Goal: Task Accomplishment & Management: Use online tool/utility

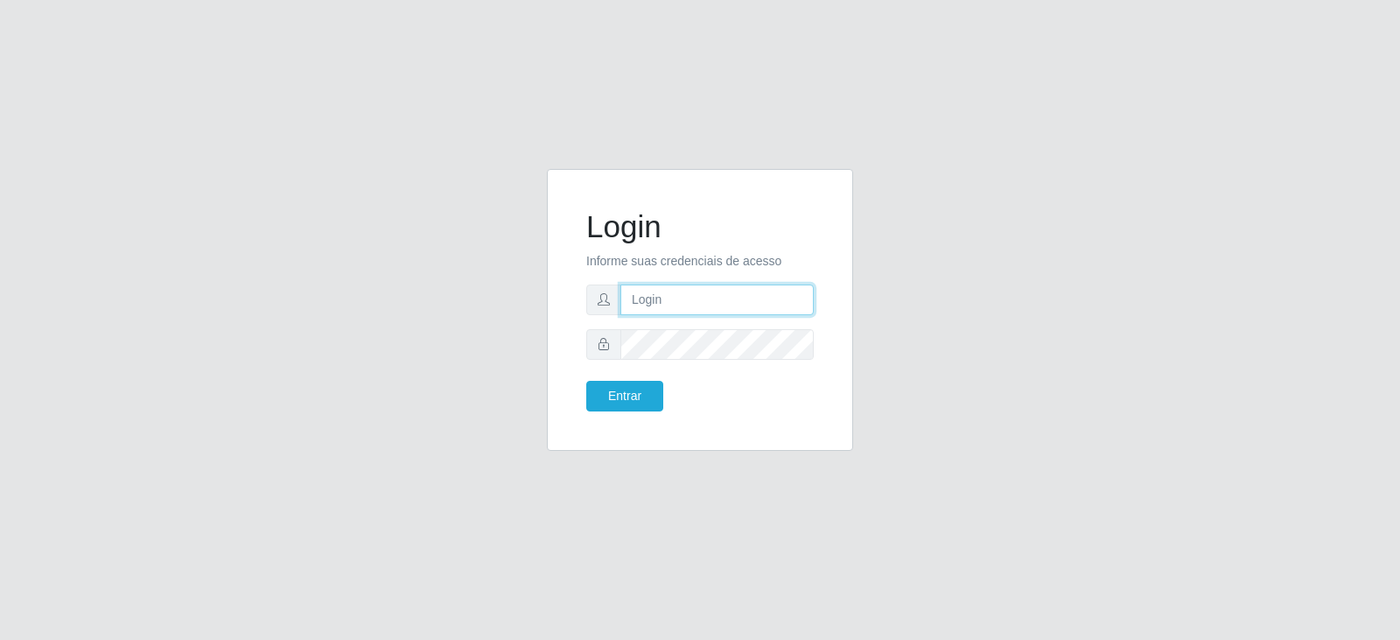
click at [676, 298] on input "text" at bounding box center [716, 299] width 193 height 31
type input "[EMAIL_ADDRESS][DOMAIN_NAME]"
click at [586, 381] on button "Entrar" at bounding box center [624, 396] width 77 height 31
click at [628, 403] on button "Entrar" at bounding box center [624, 396] width 77 height 31
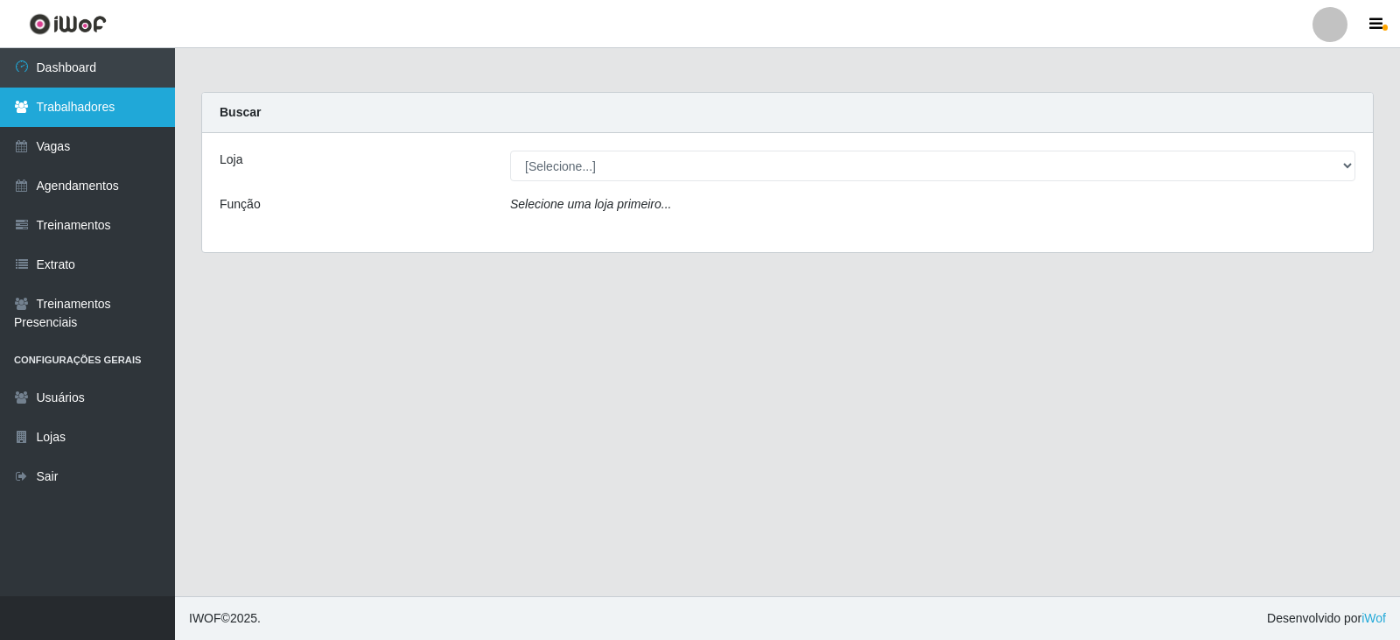
click at [116, 113] on link "Trabalhadores" at bounding box center [87, 106] width 175 height 39
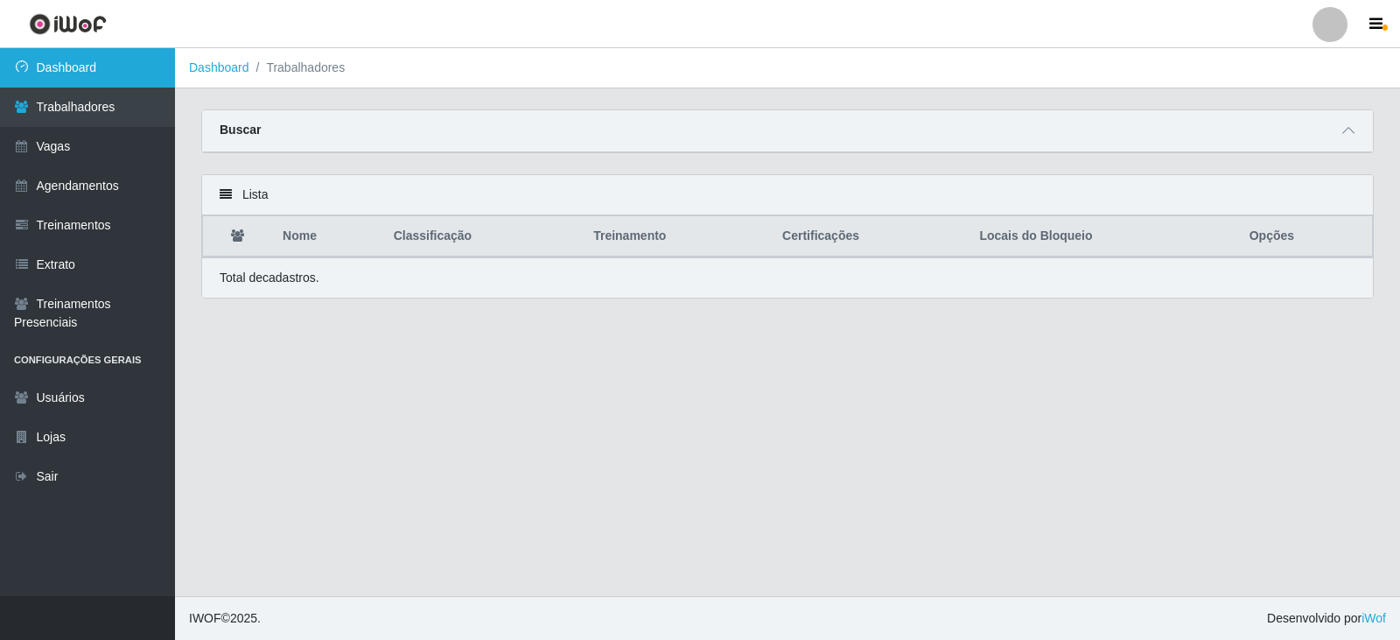
click at [47, 67] on link "Dashboard" at bounding box center [87, 67] width 175 height 39
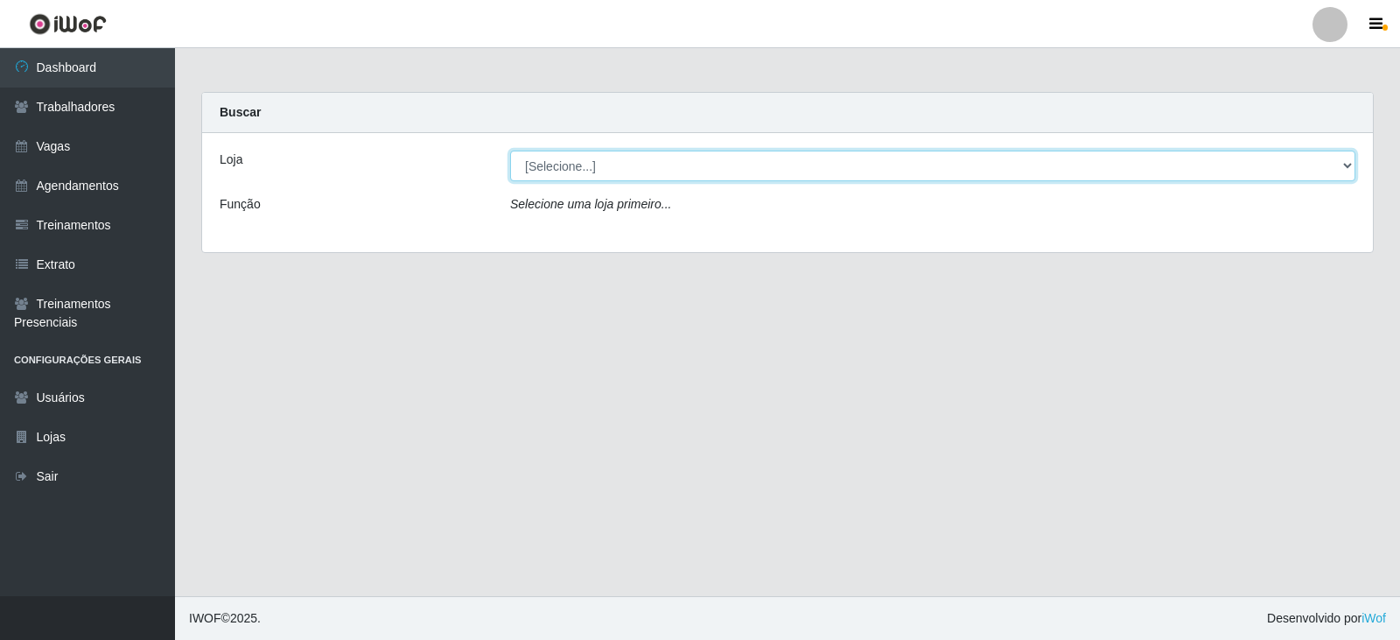
click at [1350, 167] on select "[Selecione...] SuperFácil Atacado - Alto de São Manoel SuperFácil Atacado - Ema…" at bounding box center [932, 165] width 845 height 31
select select "540"
click at [510, 150] on select "[Selecione...] SuperFácil Atacado - Alto de São Manoel SuperFácil Atacado - Ema…" at bounding box center [932, 165] width 845 height 31
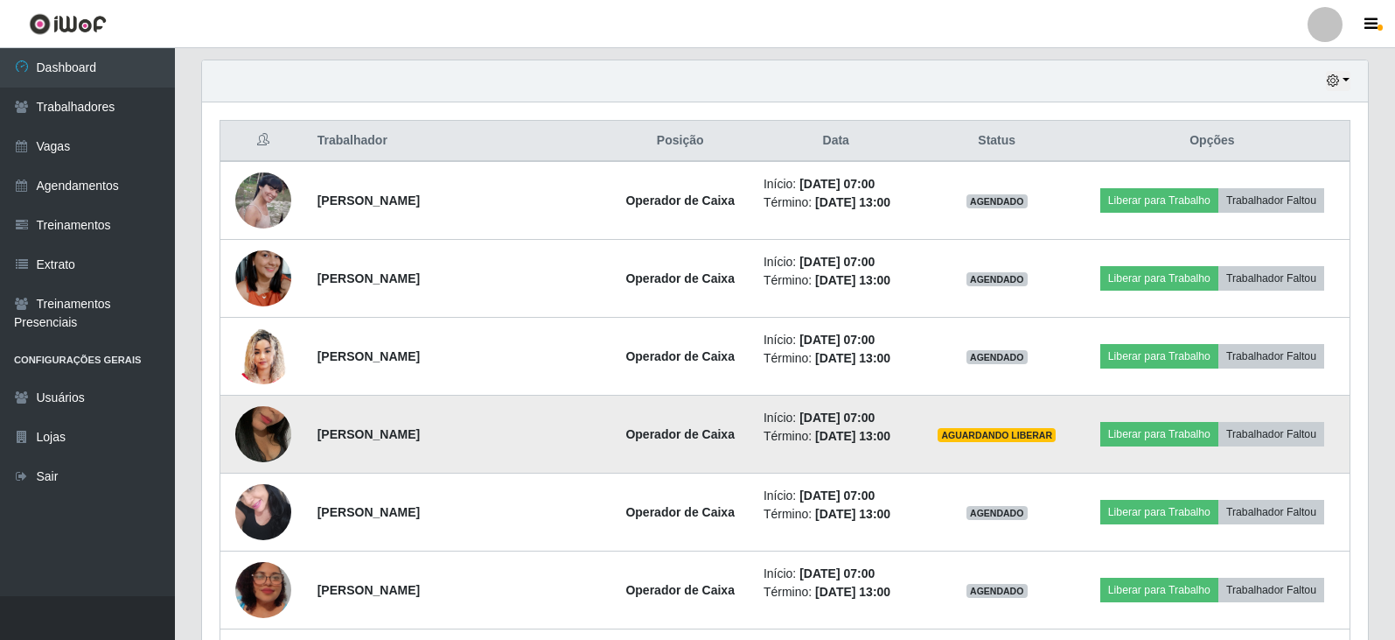
scroll to position [612, 0]
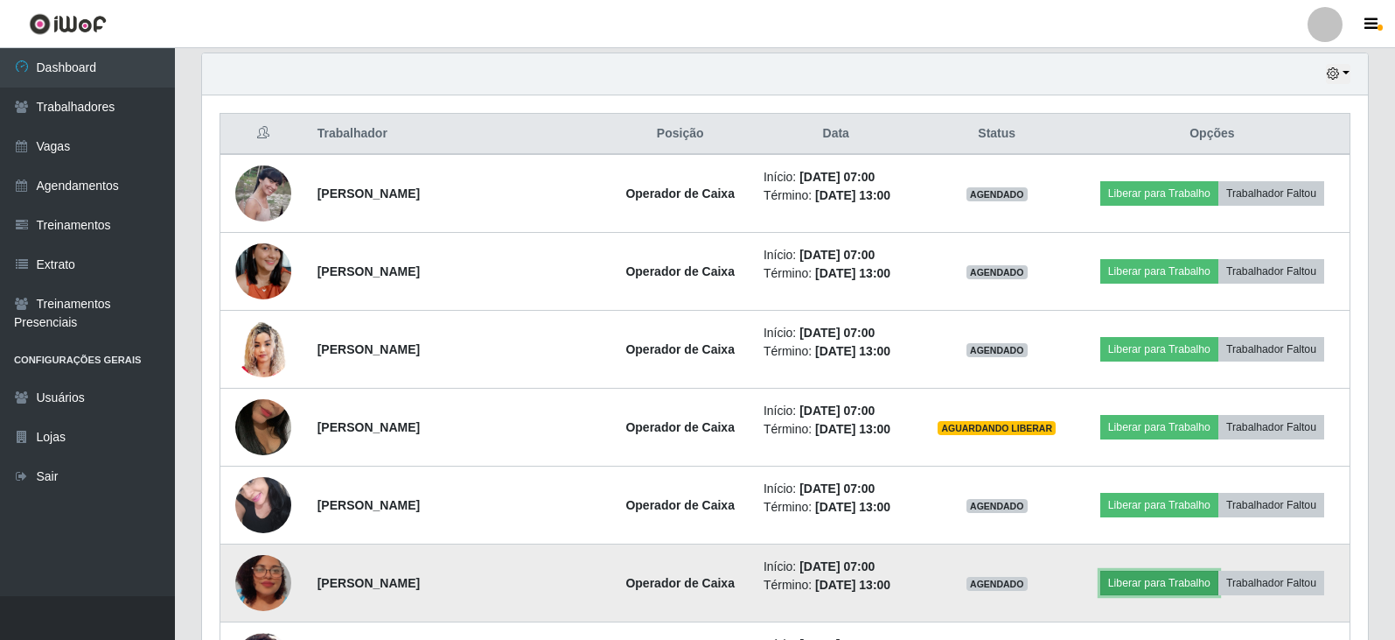
click at [1156, 578] on button "Liberar para Trabalho" at bounding box center [1160, 582] width 118 height 24
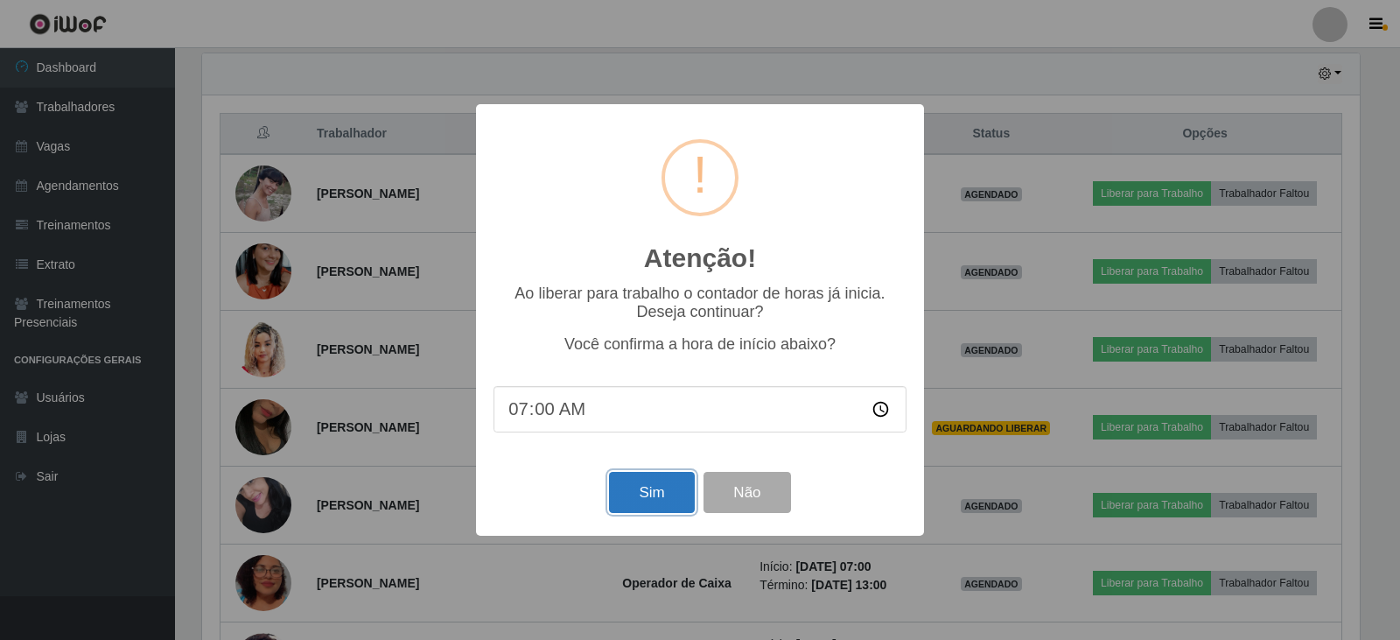
click at [647, 494] on button "Sim" at bounding box center [651, 492] width 85 height 41
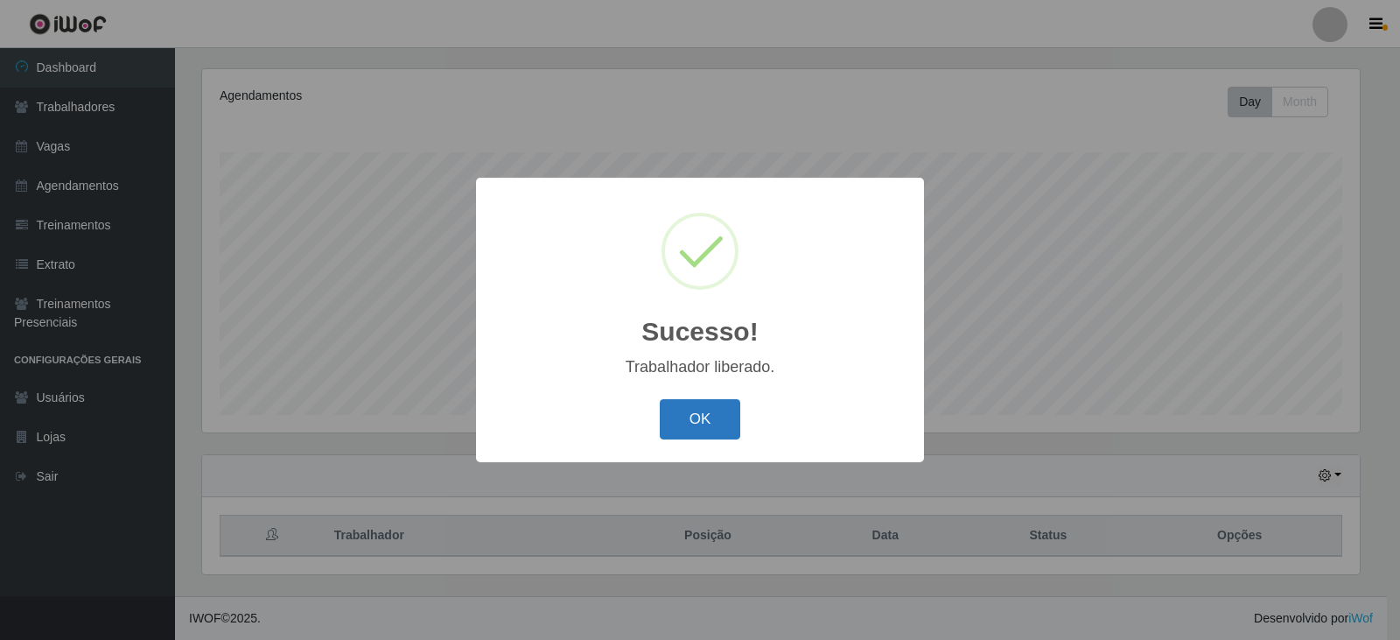
click at [714, 423] on button "OK" at bounding box center [700, 419] width 81 height 41
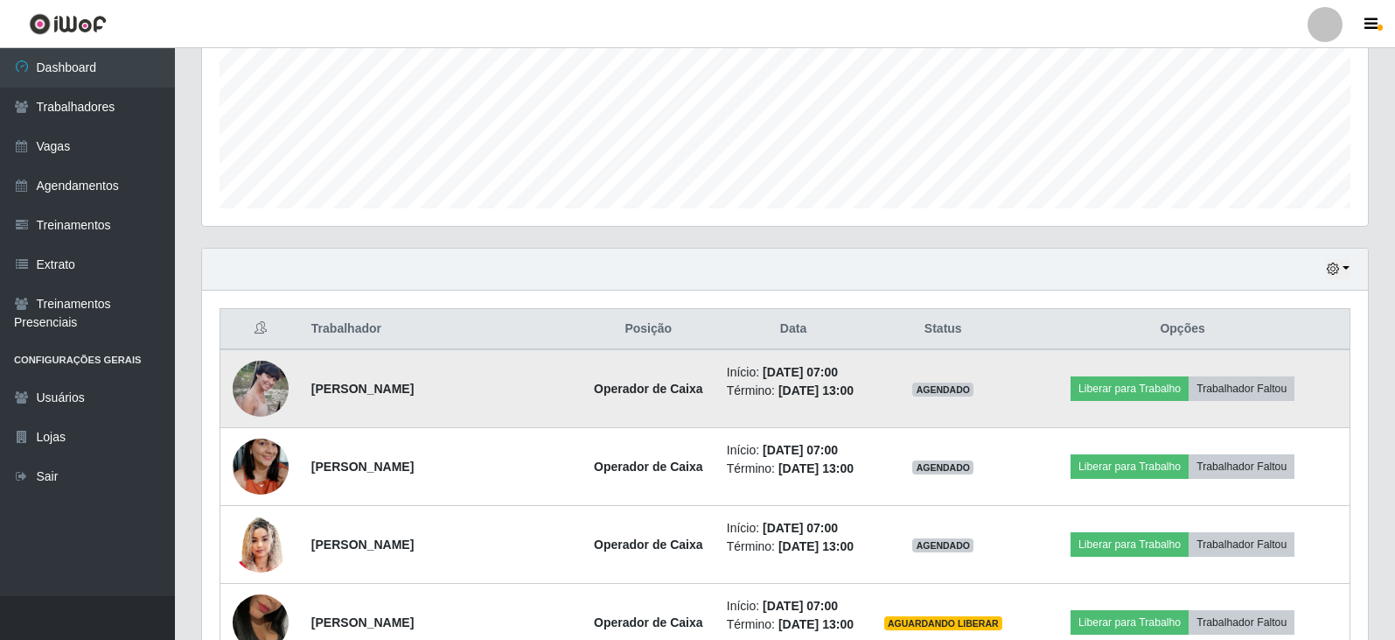
scroll to position [473, 0]
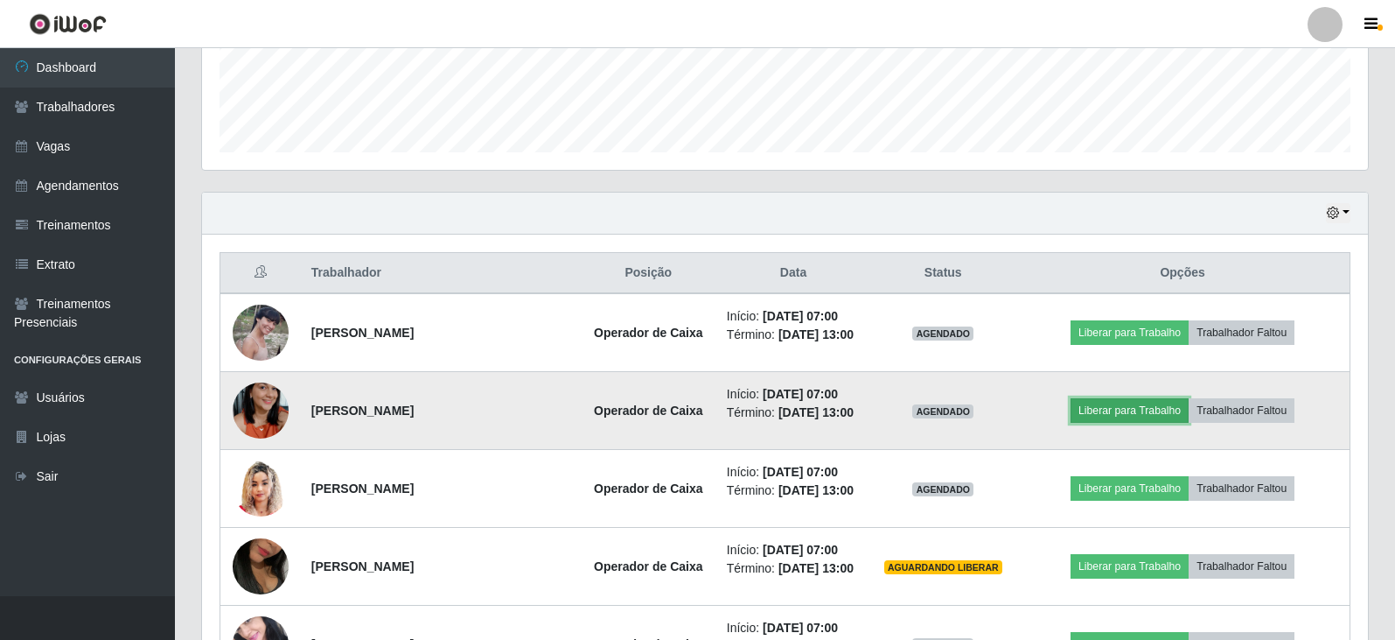
click at [1154, 418] on button "Liberar para Trabalho" at bounding box center [1130, 410] width 118 height 24
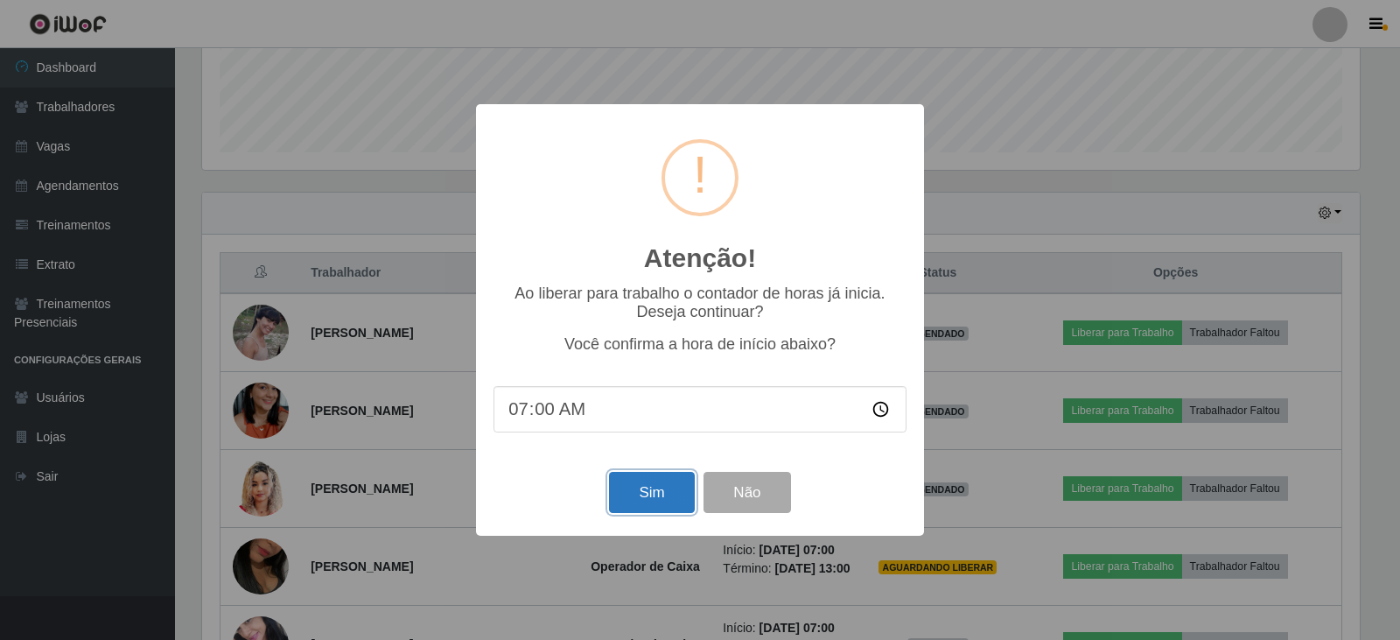
click at [657, 498] on button "Sim" at bounding box center [651, 492] width 85 height 41
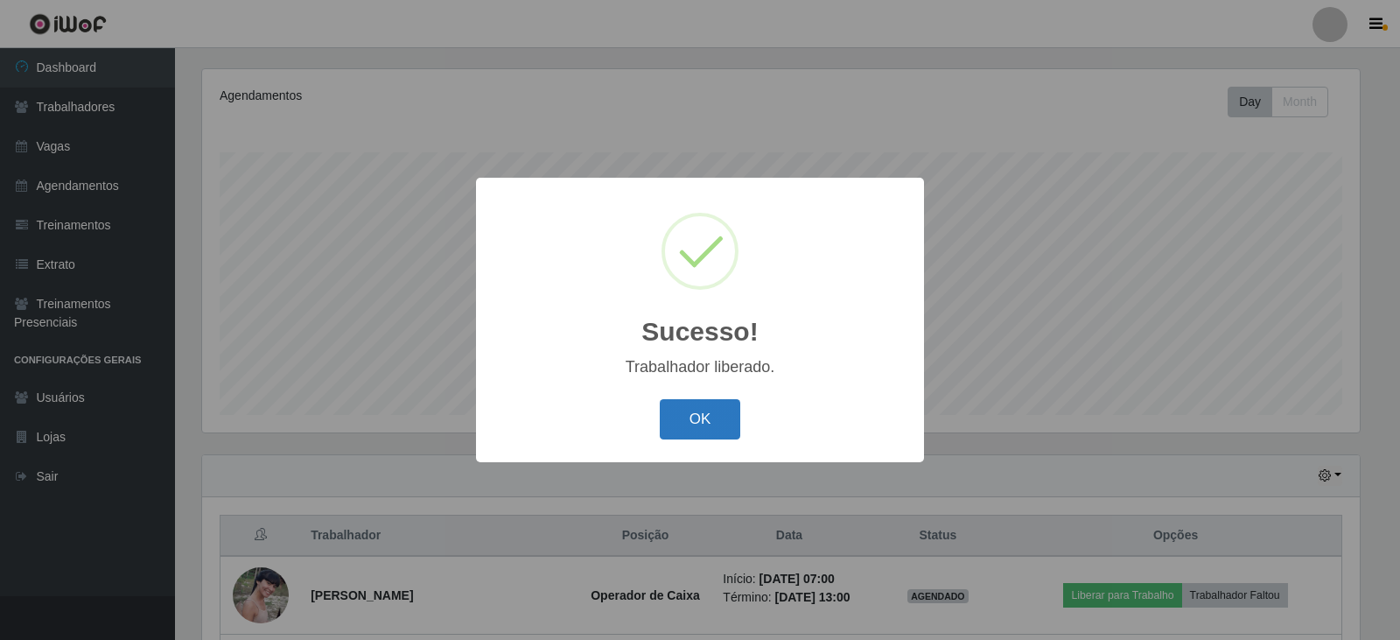
click at [702, 434] on button "OK" at bounding box center [700, 419] width 81 height 41
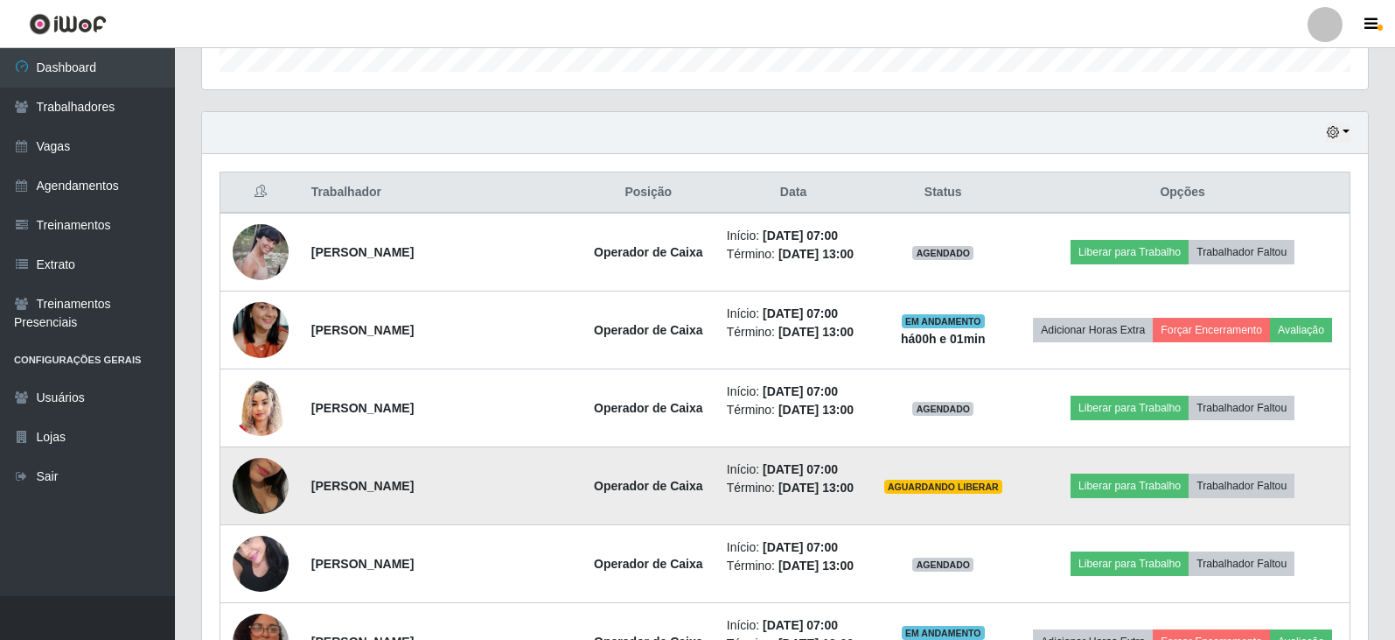
scroll to position [561, 0]
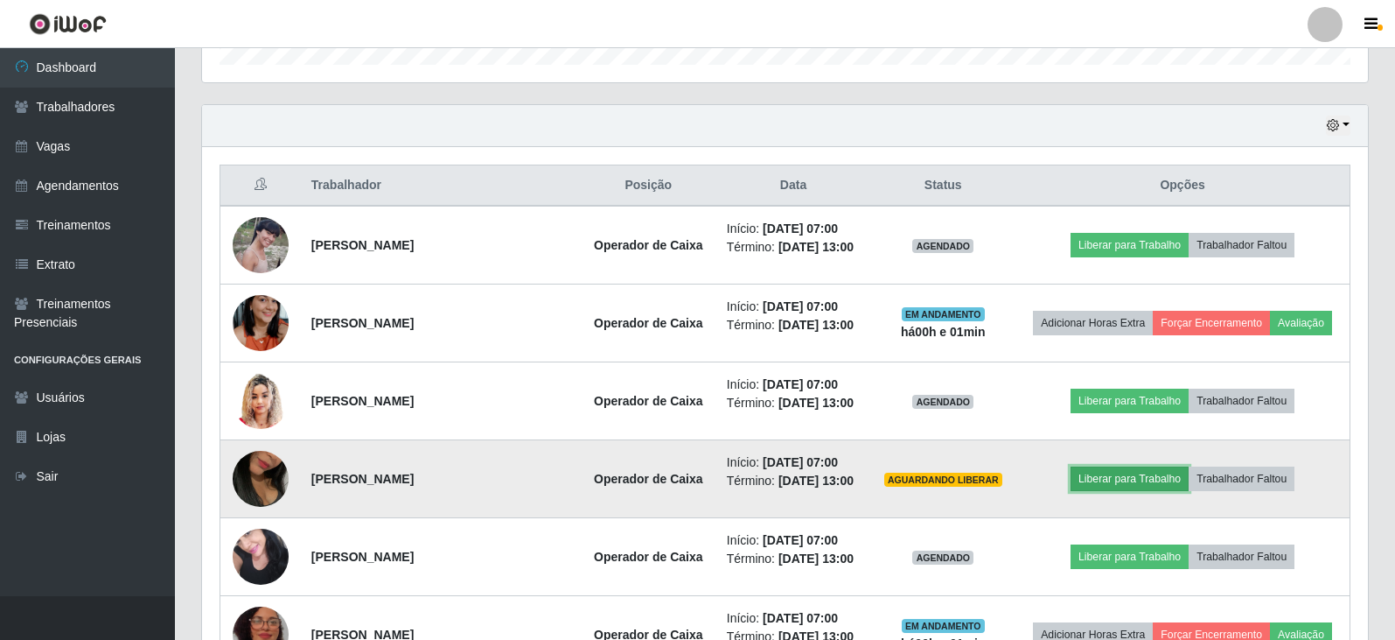
click at [1117, 480] on button "Liberar para Trabalho" at bounding box center [1130, 478] width 118 height 24
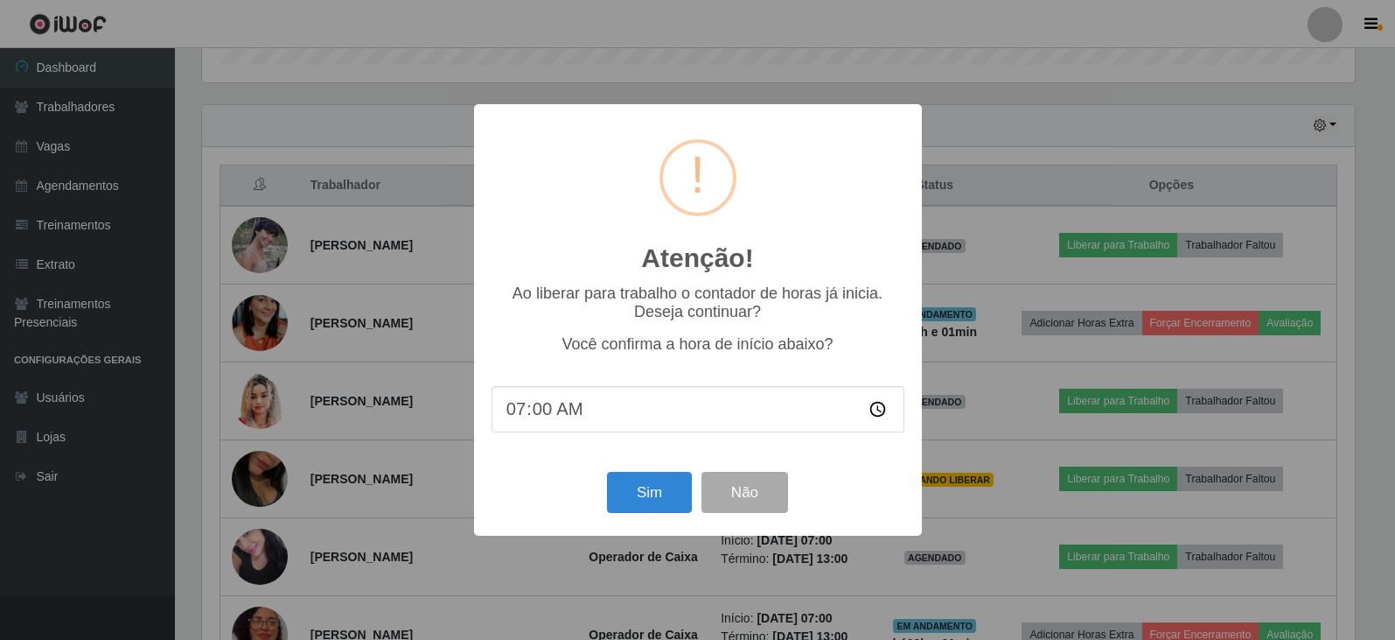
scroll to position [363, 1157]
click at [658, 492] on button "Sim" at bounding box center [651, 492] width 85 height 41
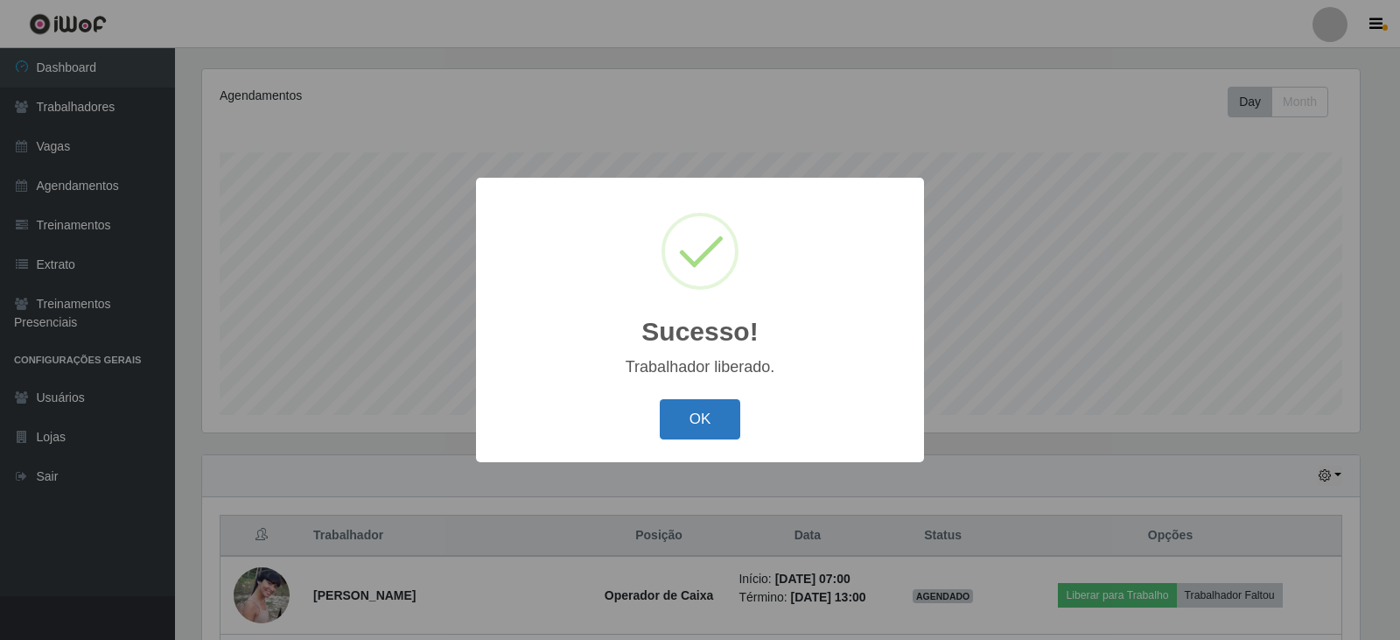
click at [703, 430] on button "OK" at bounding box center [700, 419] width 81 height 41
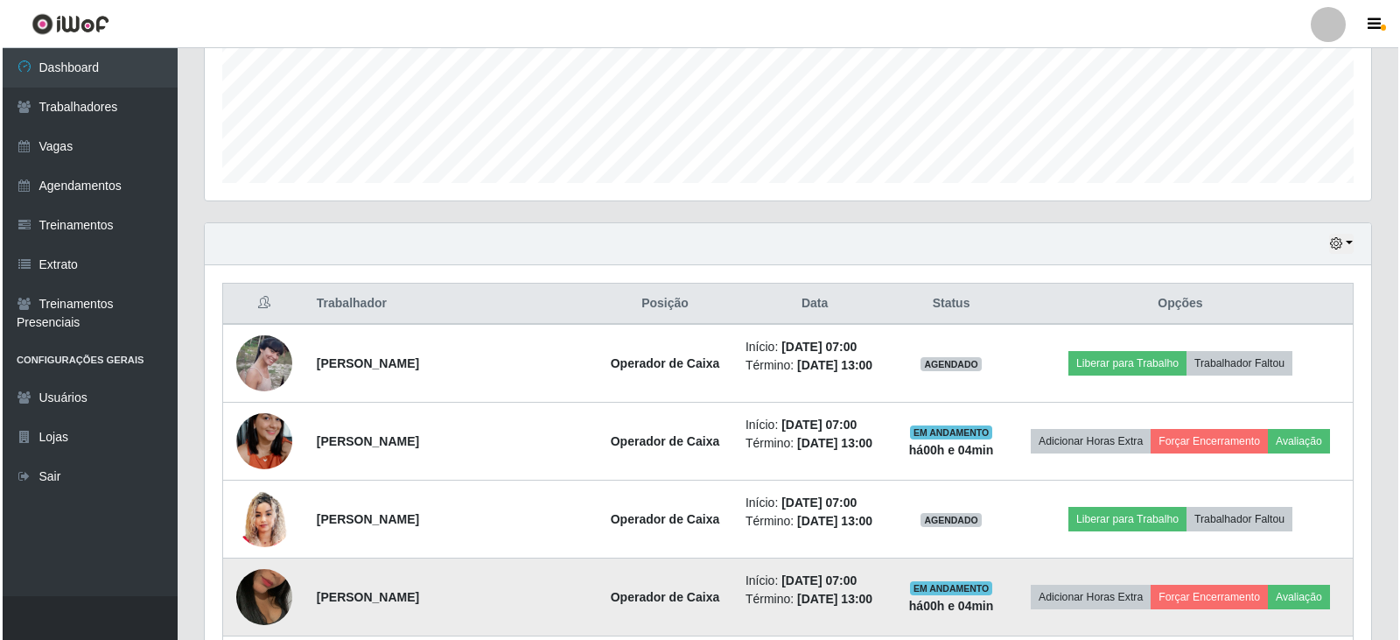
scroll to position [473, 0]
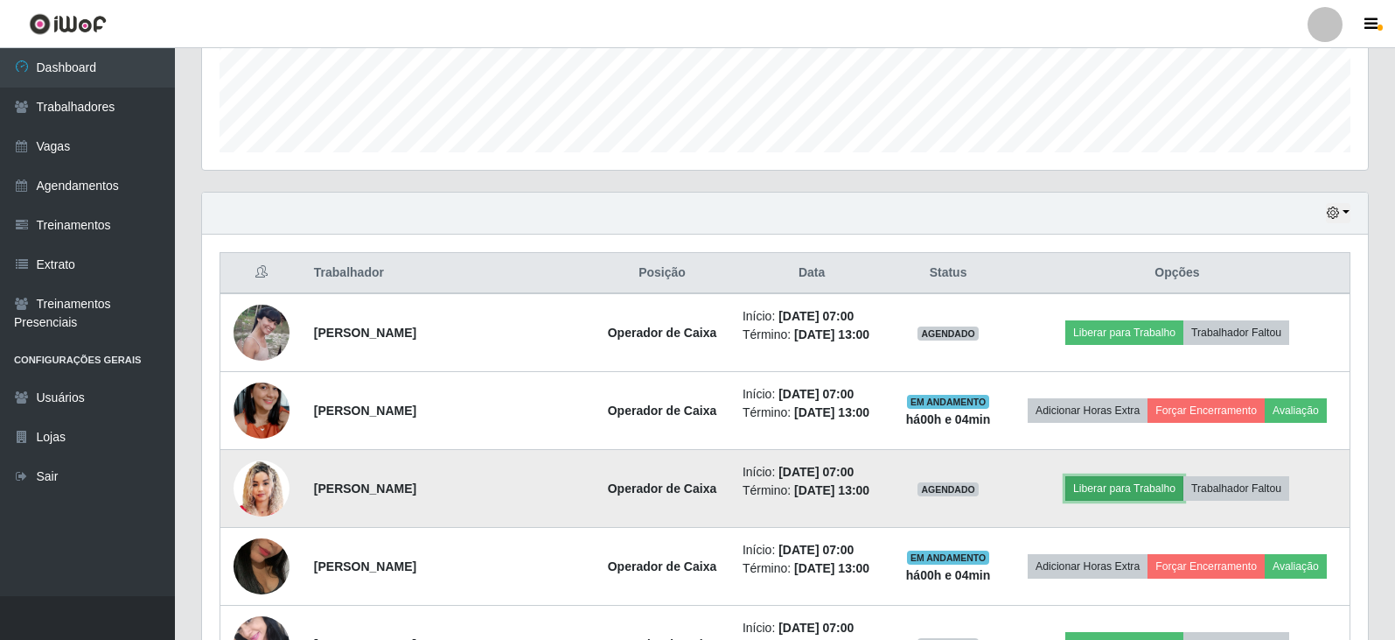
click at [1144, 493] on button "Liberar para Trabalho" at bounding box center [1125, 488] width 118 height 24
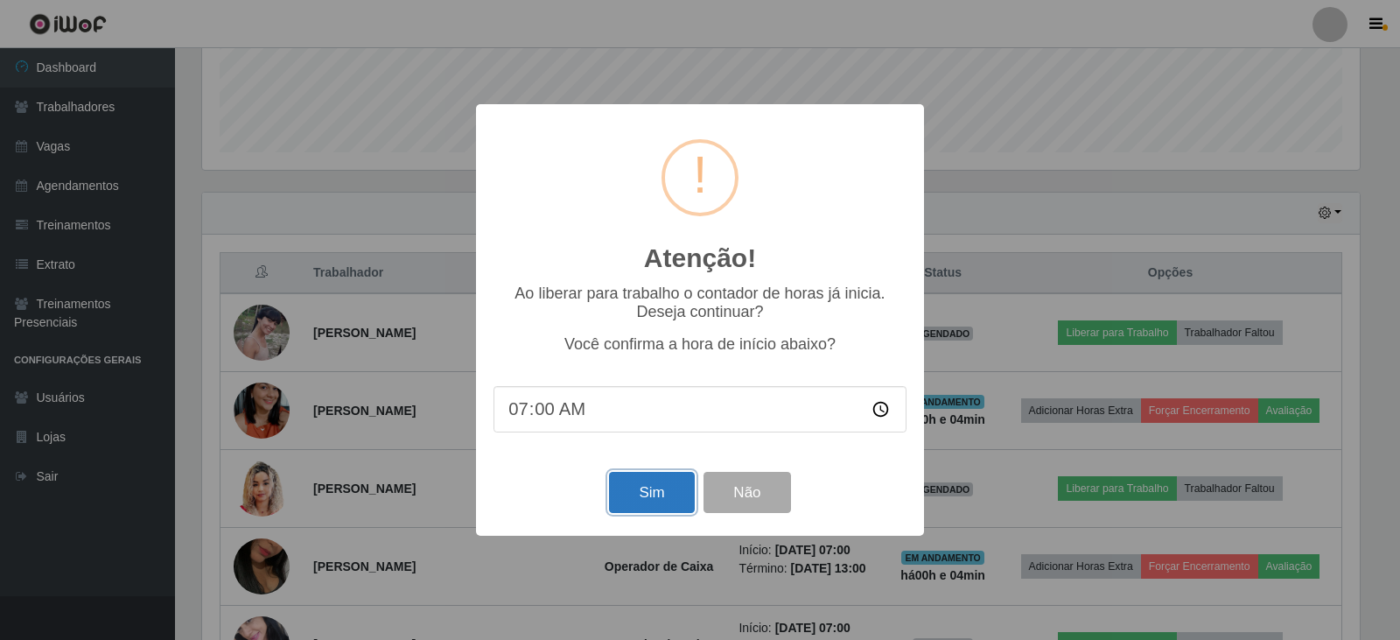
click at [656, 511] on button "Sim" at bounding box center [651, 492] width 85 height 41
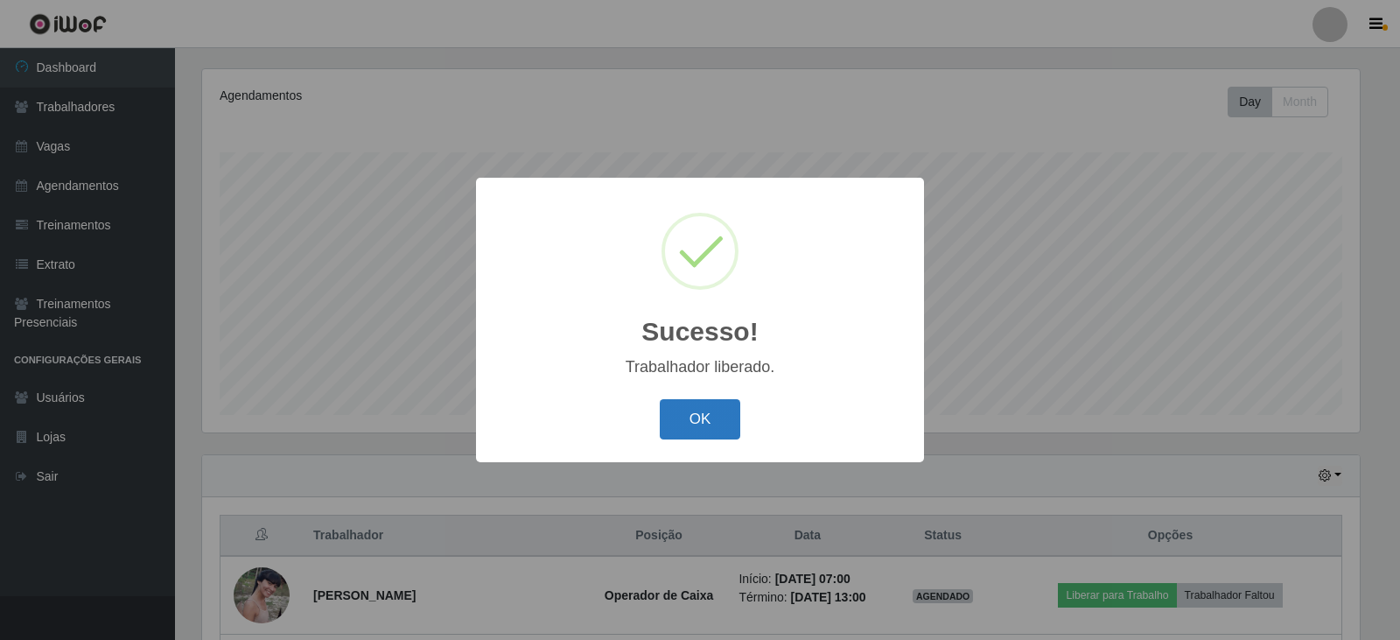
click at [681, 436] on button "OK" at bounding box center [700, 419] width 81 height 41
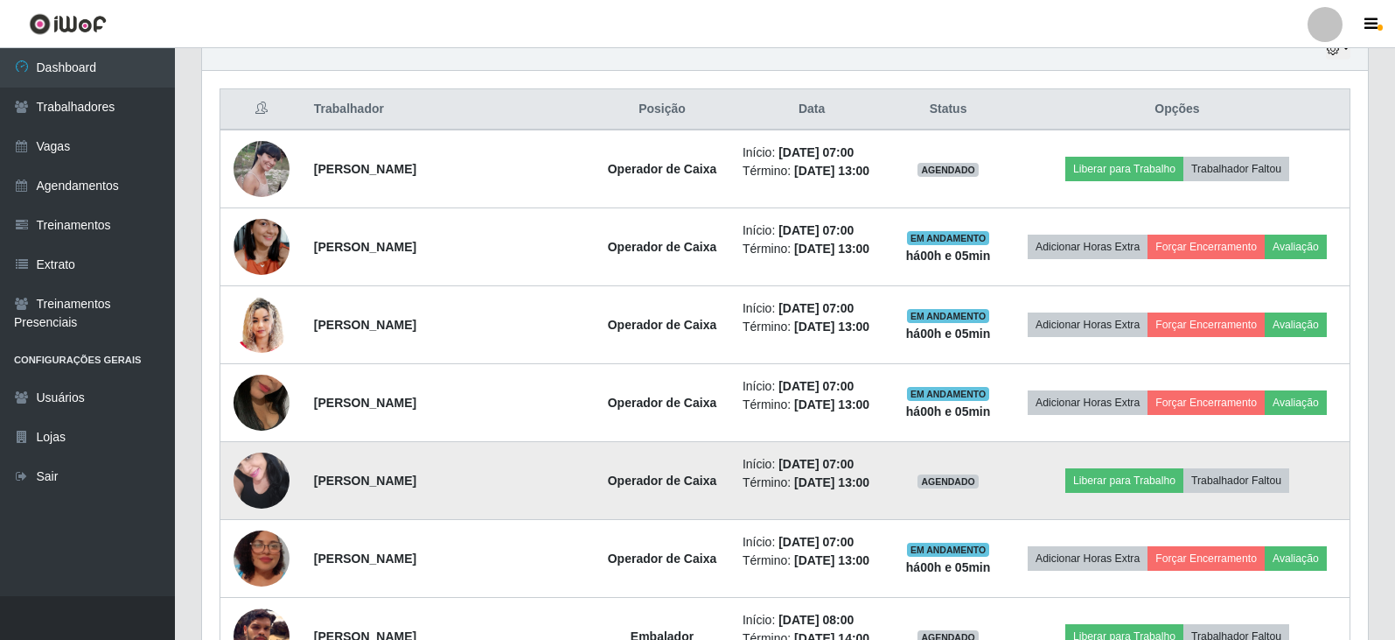
scroll to position [648, 0]
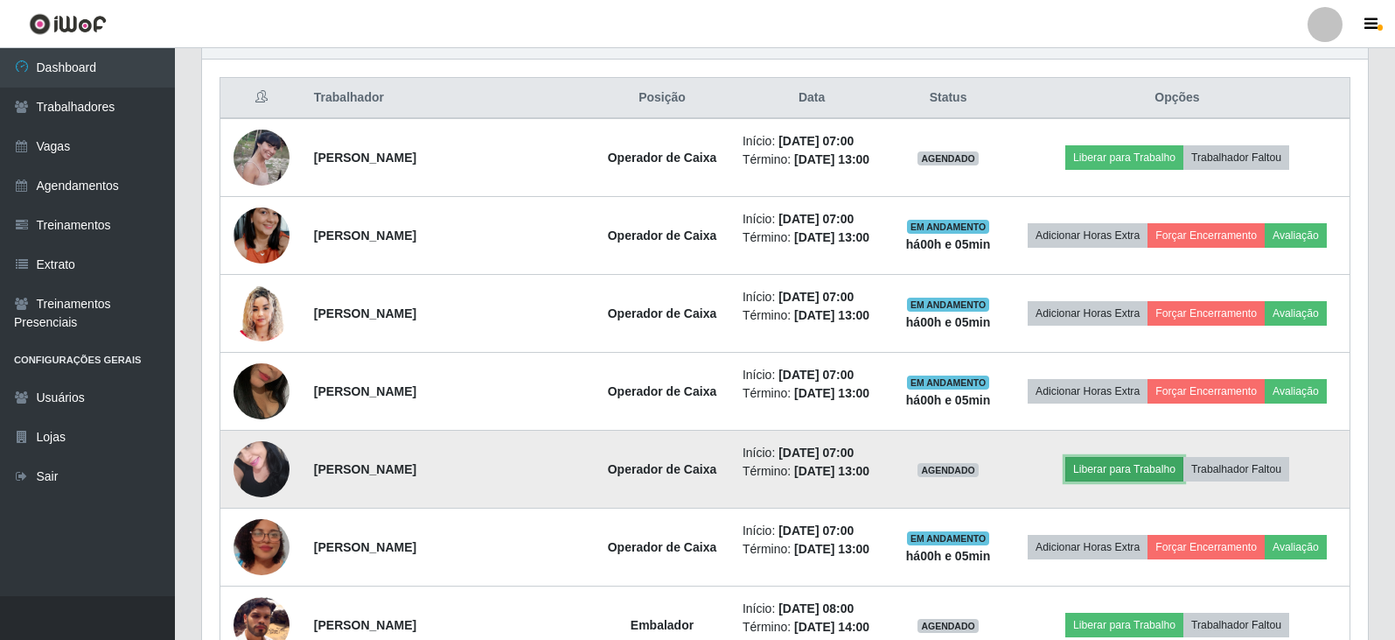
click at [1139, 478] on button "Liberar para Trabalho" at bounding box center [1125, 469] width 118 height 24
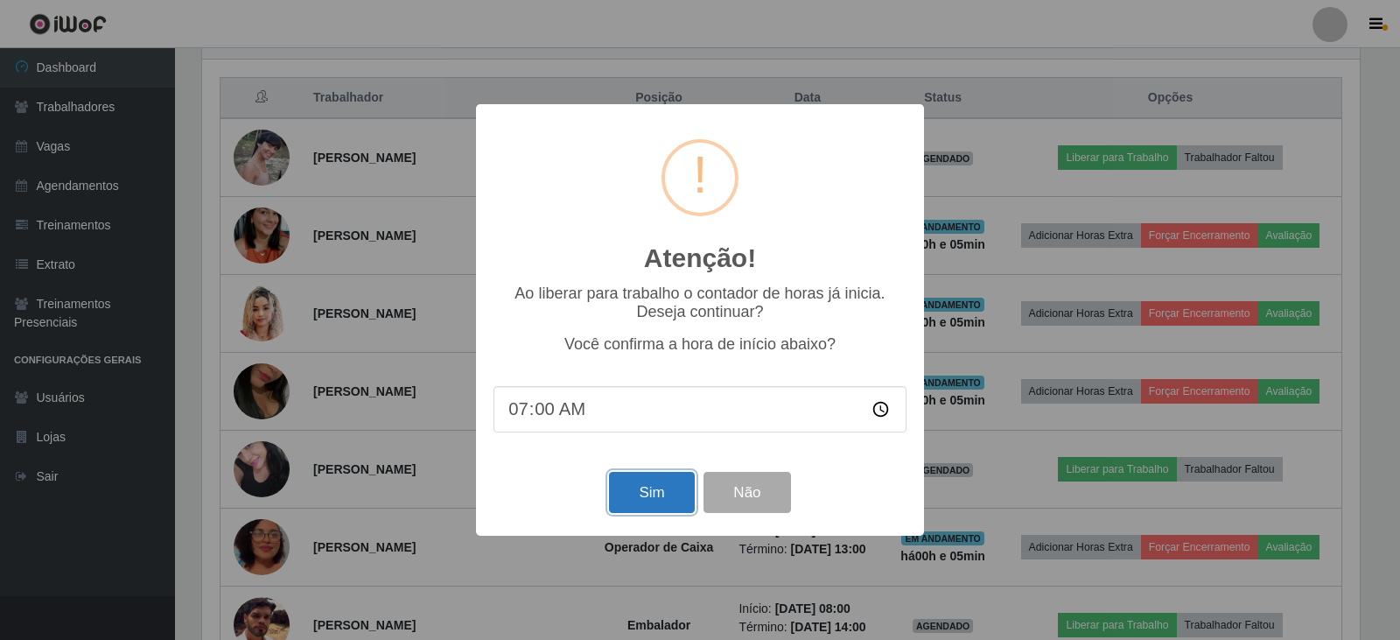
click at [667, 508] on button "Sim" at bounding box center [651, 492] width 85 height 41
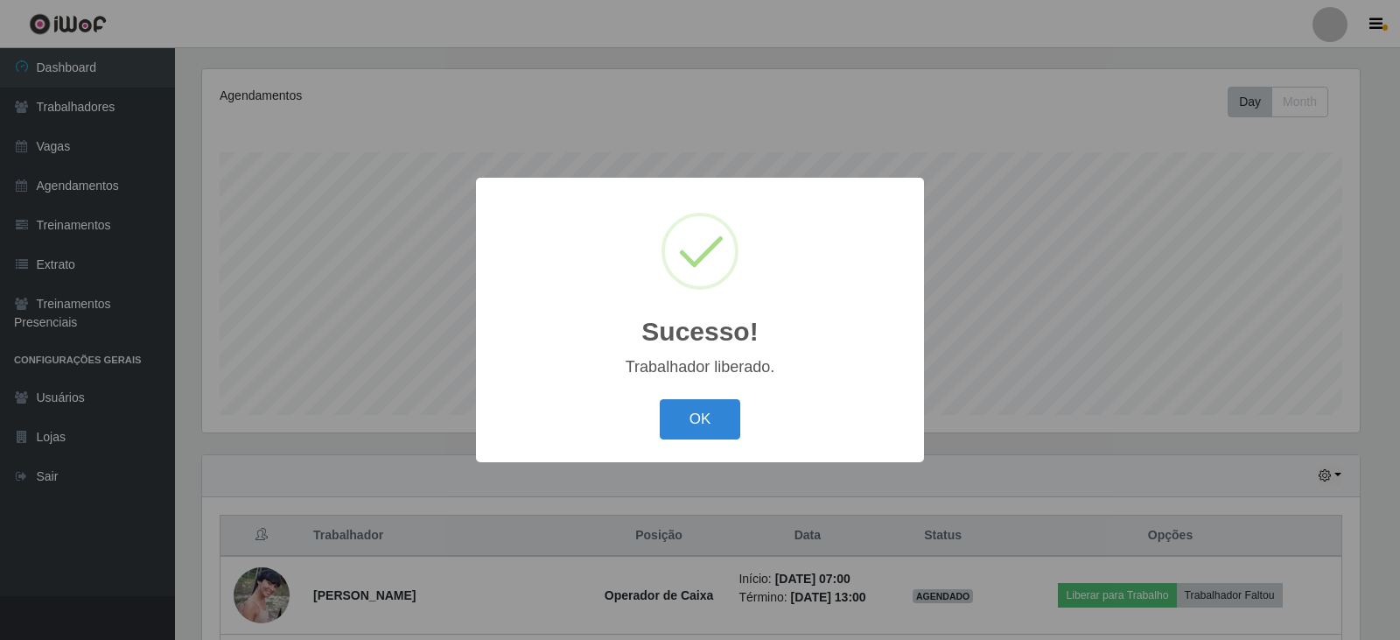
click at [660, 399] on button "OK" at bounding box center [700, 419] width 81 height 41
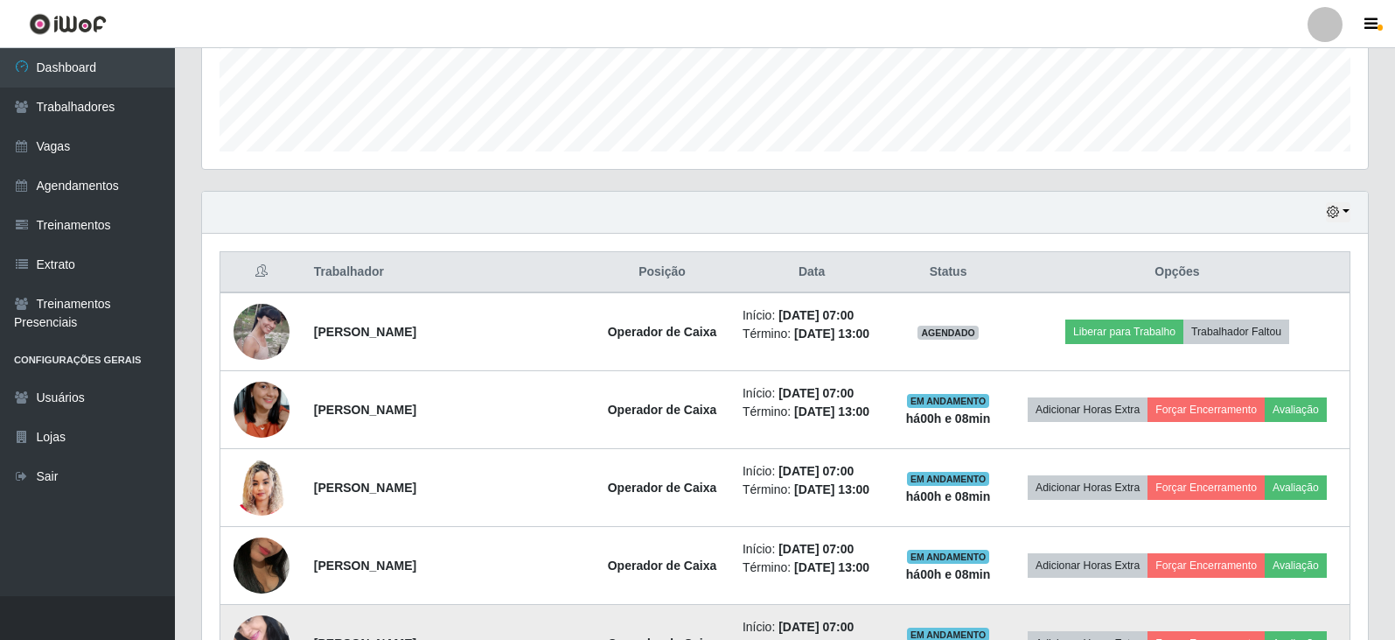
scroll to position [574, 0]
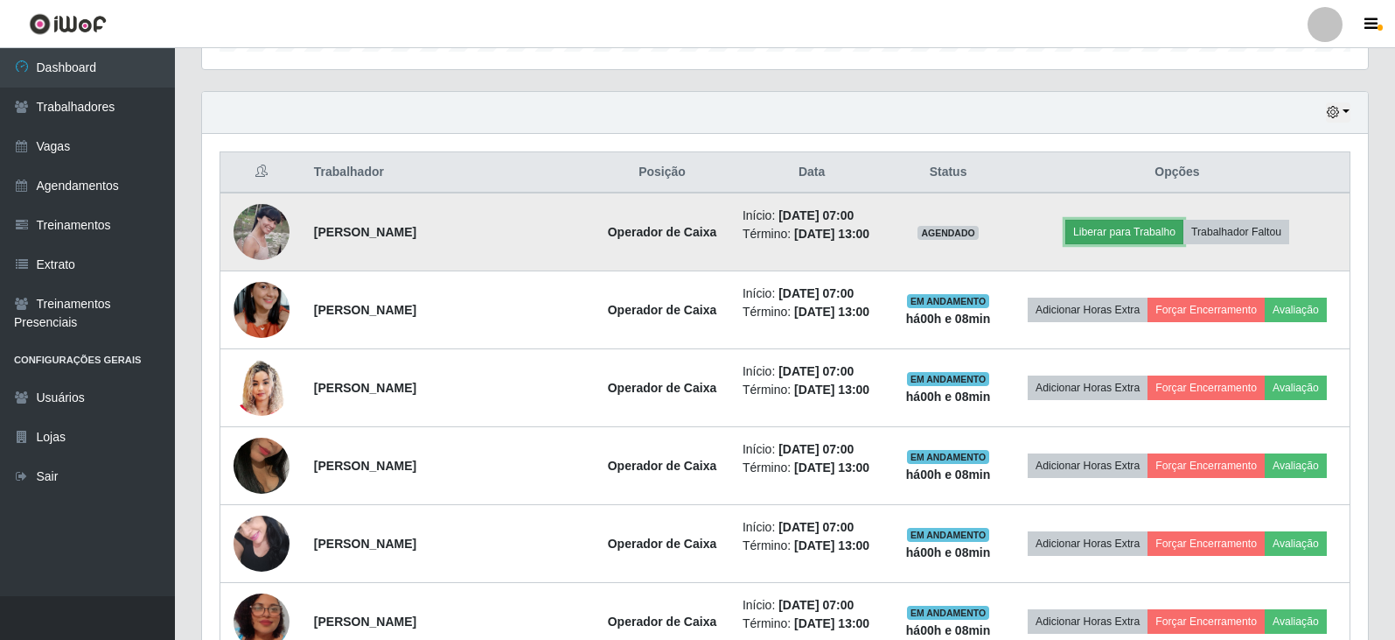
click at [1127, 232] on button "Liberar para Trabalho" at bounding box center [1125, 232] width 118 height 24
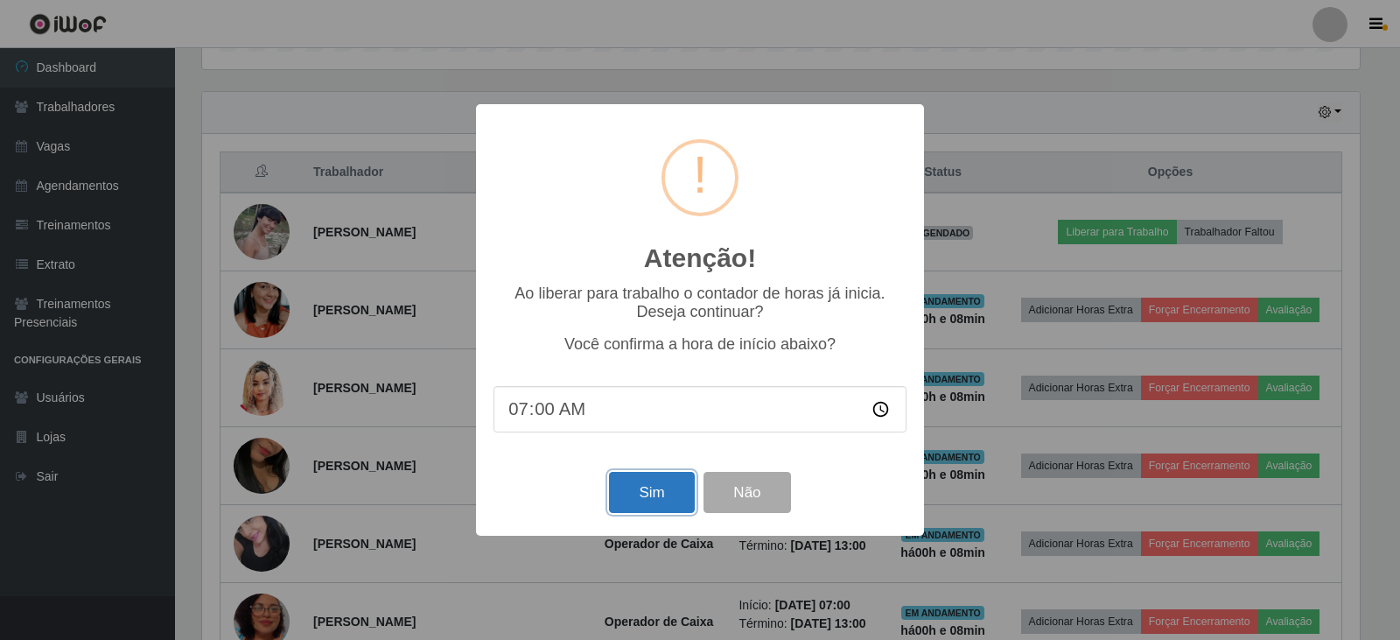
click at [675, 509] on button "Sim" at bounding box center [651, 492] width 85 height 41
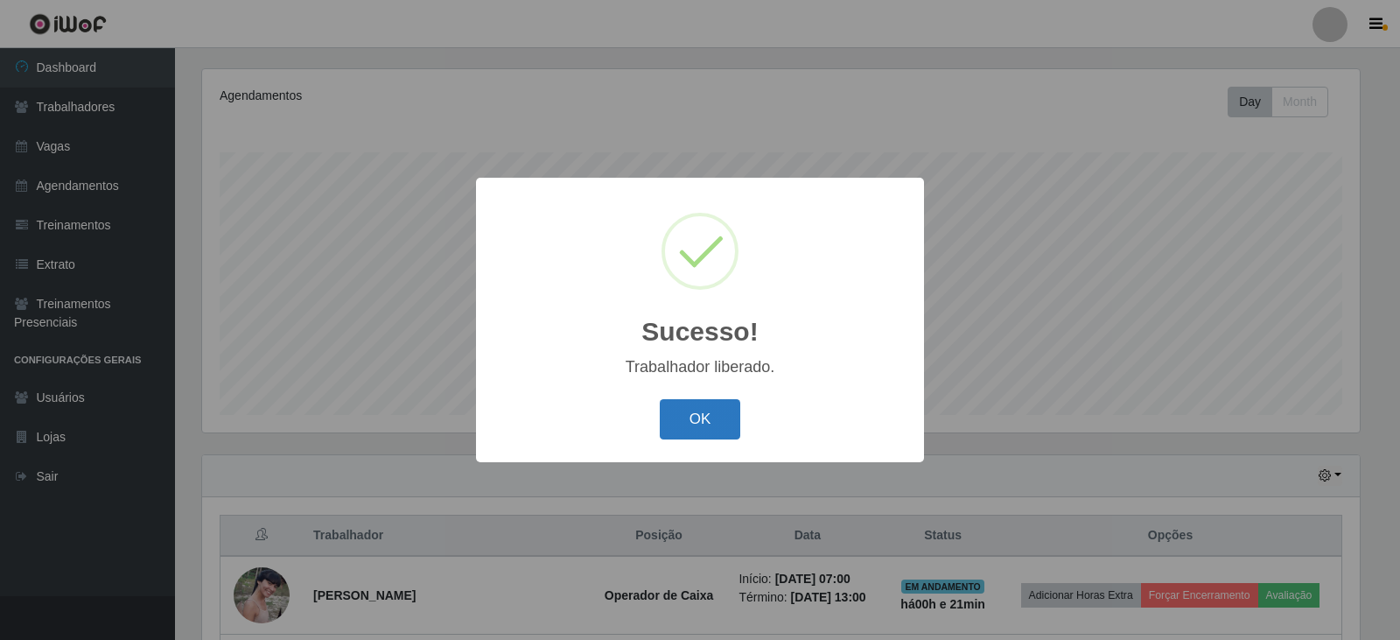
click at [689, 423] on button "OK" at bounding box center [700, 419] width 81 height 41
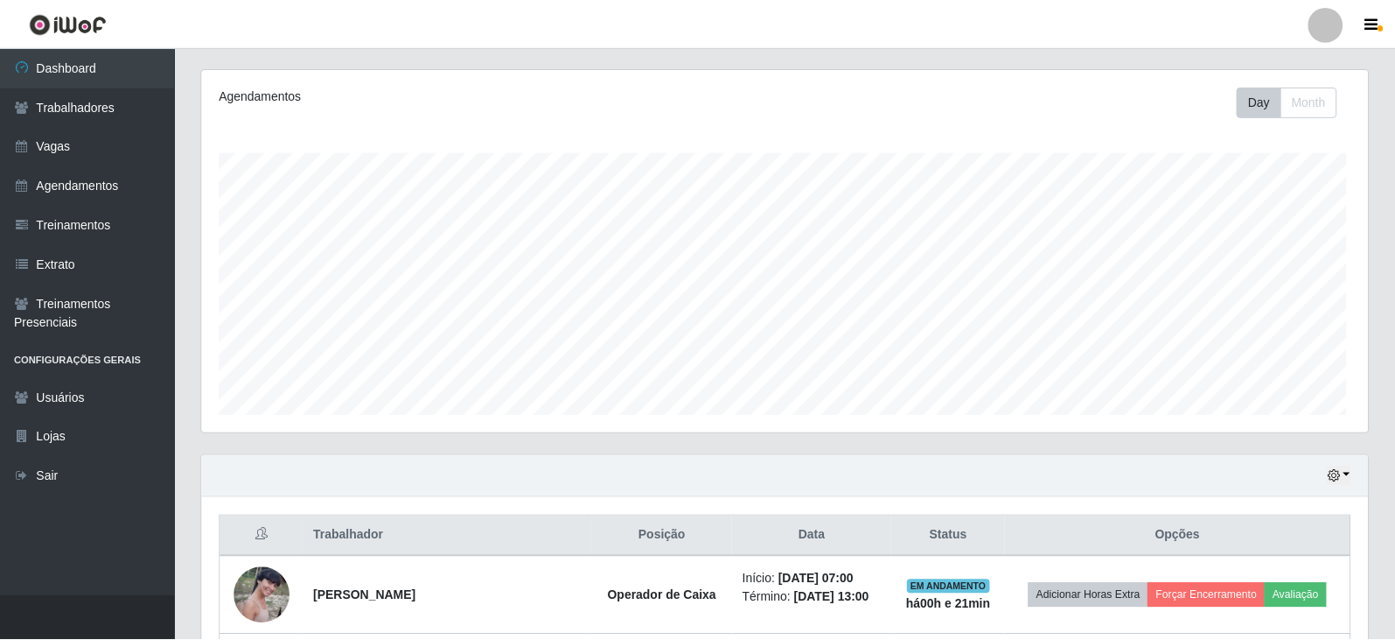
scroll to position [363, 1166]
